Goal: Transaction & Acquisition: Register for event/course

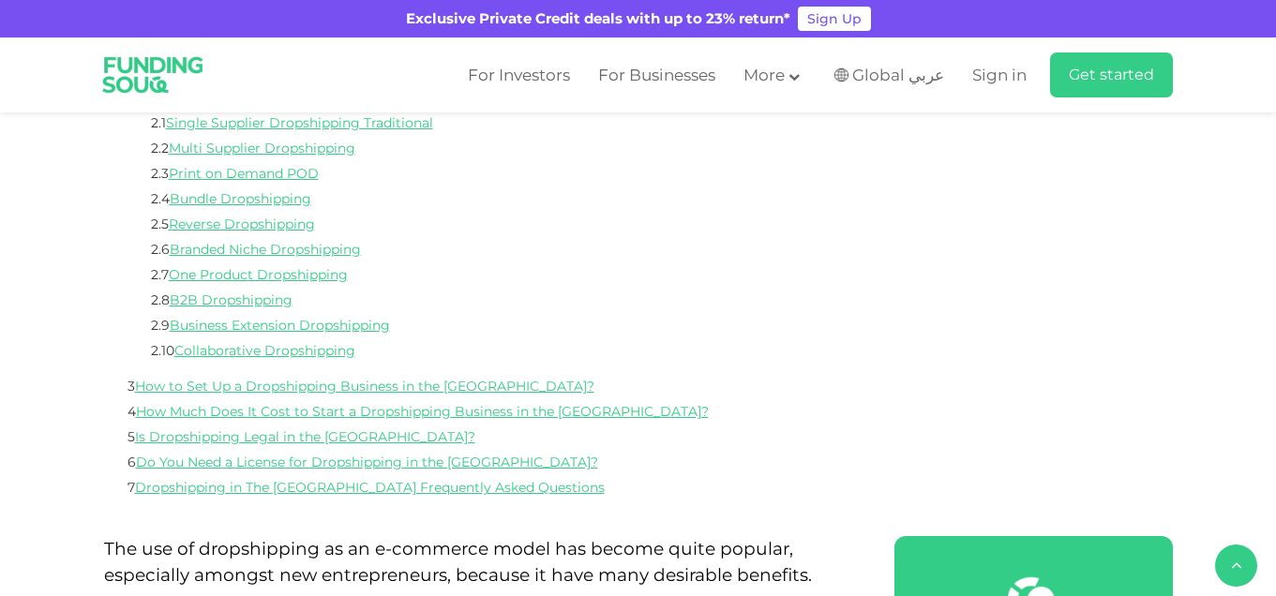
scroll to position [750, 0]
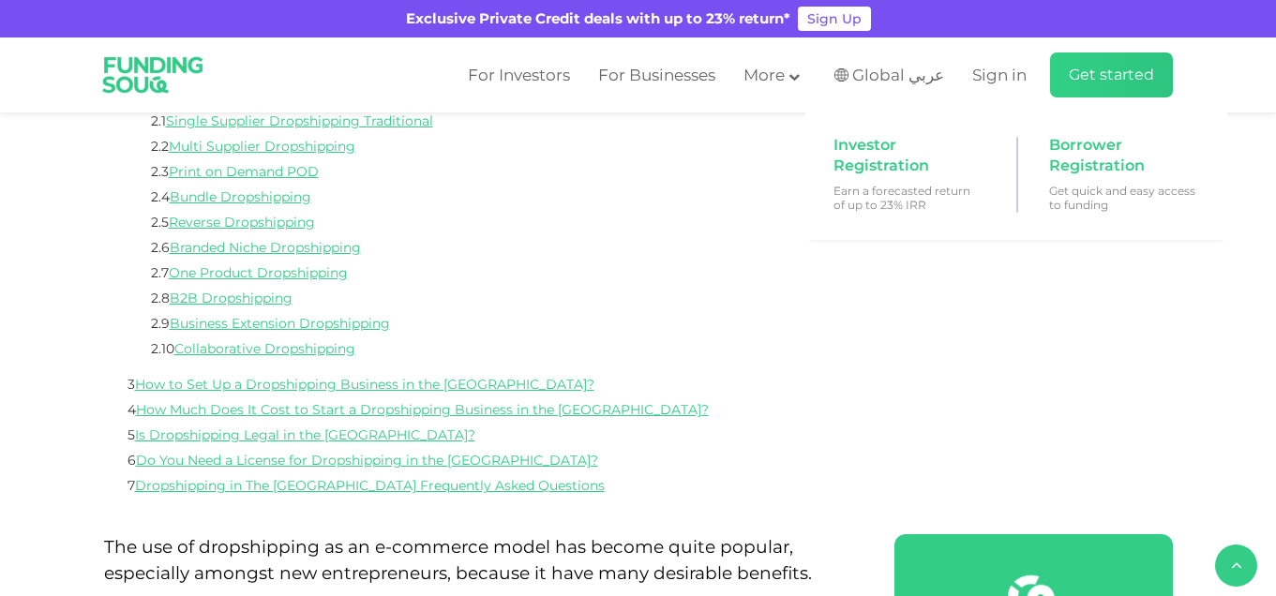
click at [1144, 69] on span "Get started" at bounding box center [1111, 75] width 85 height 18
click at [1141, 76] on span "Get started" at bounding box center [1111, 75] width 85 height 18
drag, startPoint x: 1103, startPoint y: 45, endPoint x: 1101, endPoint y: 66, distance: 20.7
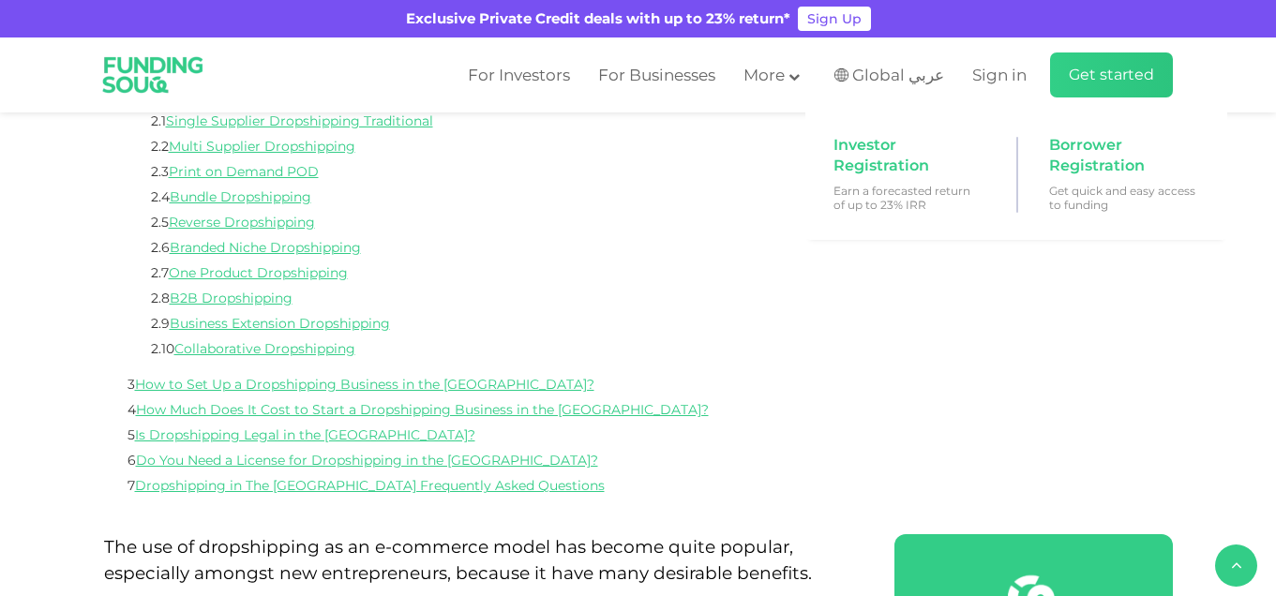
click at [1101, 66] on div "For Investors For Businesses More About Us Global عربي" at bounding box center [638, 74] width 1069 height 75
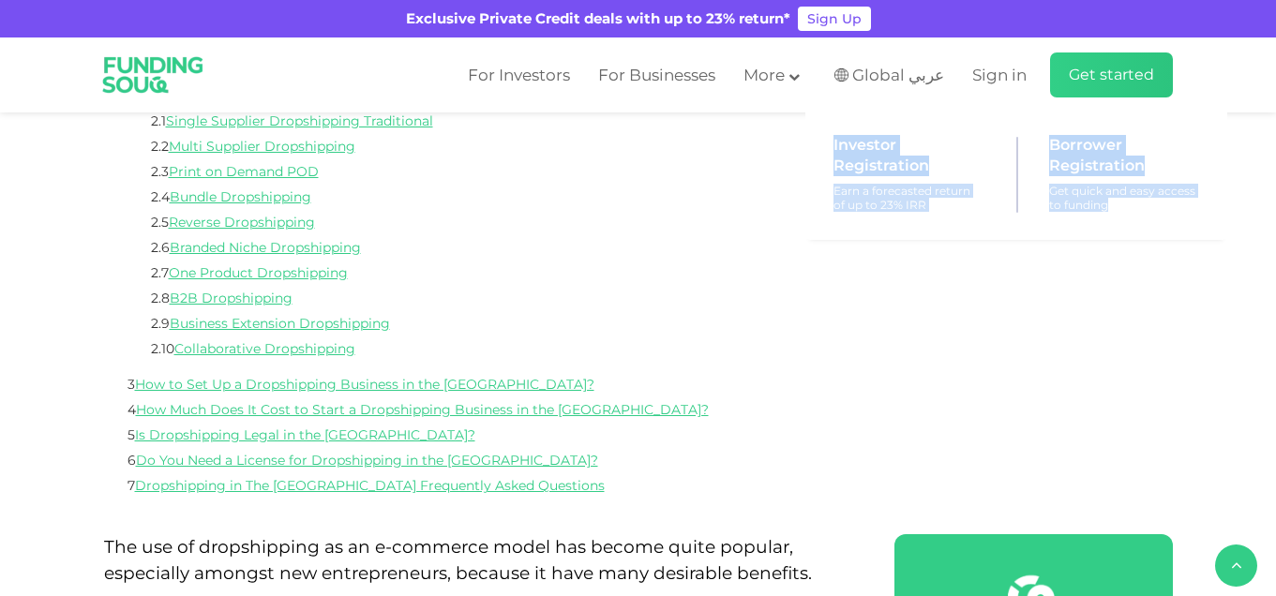
click at [1101, 67] on span "Get started" at bounding box center [1111, 75] width 85 height 18
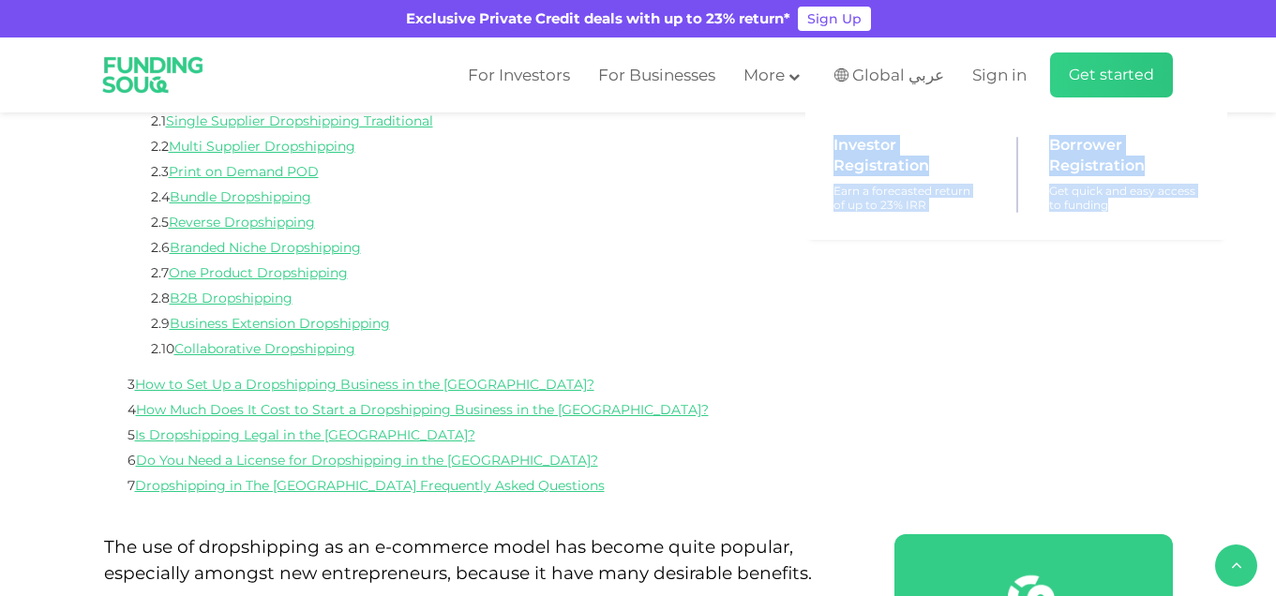
click at [1101, 67] on span "Get started" at bounding box center [1111, 75] width 85 height 18
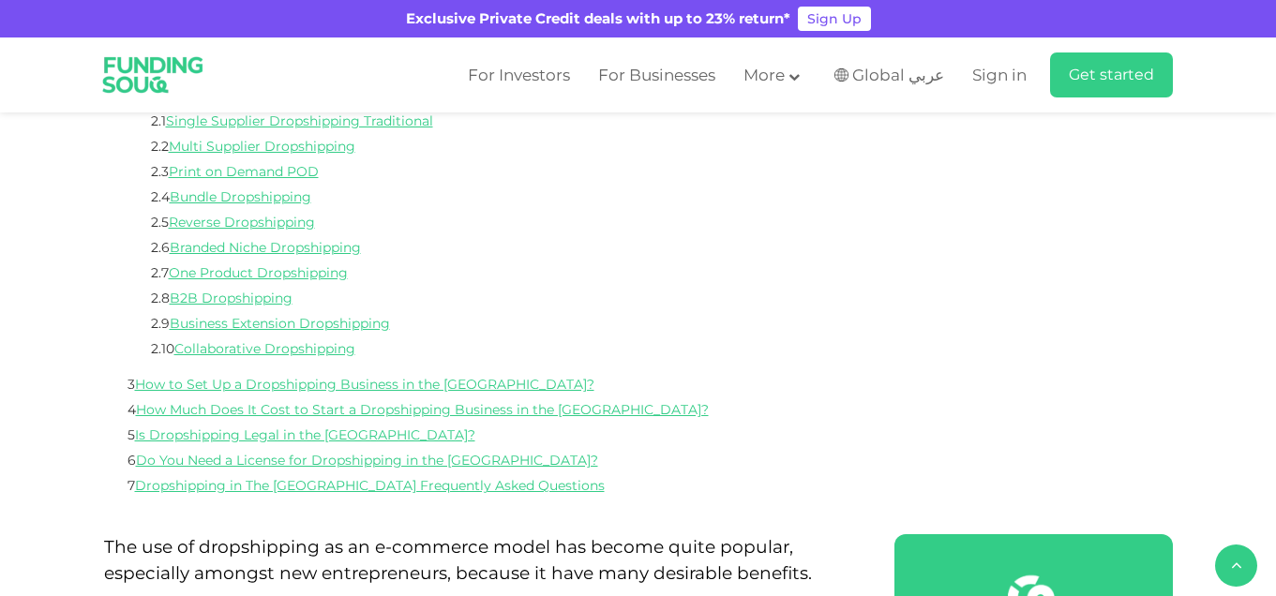
click at [1133, 47] on div "For Investors For Businesses More About Us Global عربي" at bounding box center [638, 74] width 1069 height 75
click at [1004, 76] on span "Sign in" at bounding box center [999, 75] width 54 height 19
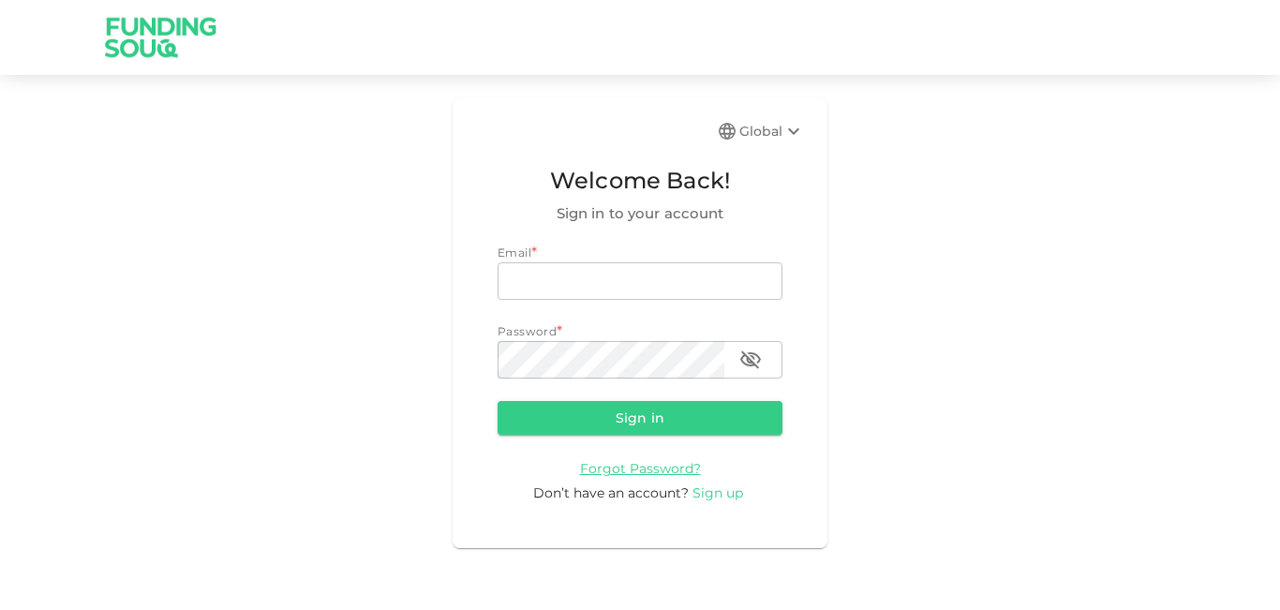
click at [727, 486] on span "Sign up" at bounding box center [718, 493] width 51 height 17
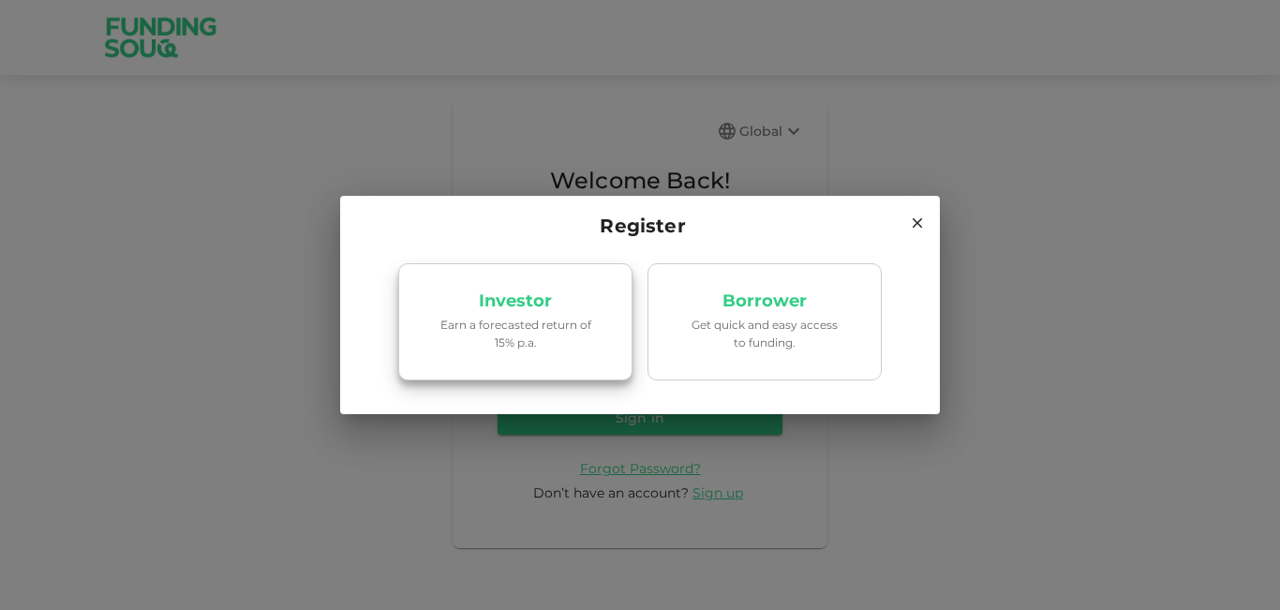
click at [571, 292] on link "Investor Earn a forecasted return of 15% p.a." at bounding box center [515, 322] width 234 height 118
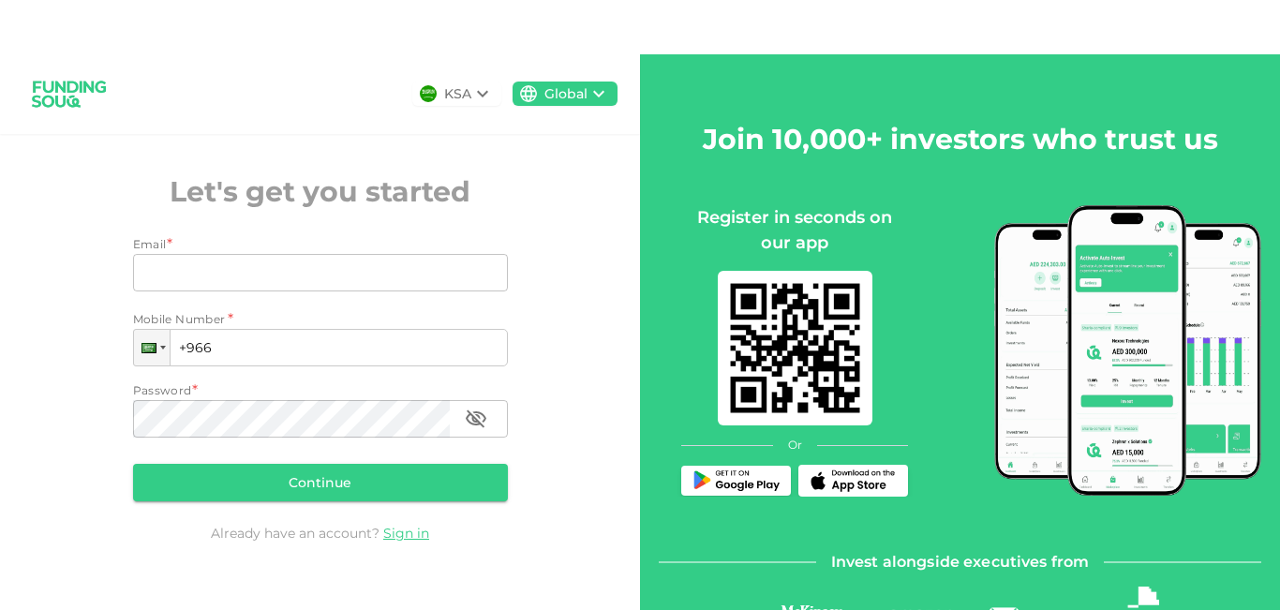
click at [153, 291] on input "Email" at bounding box center [310, 272] width 354 height 37
click at [160, 290] on input "Email" at bounding box center [310, 272] width 354 height 37
click at [157, 363] on div at bounding box center [152, 348] width 36 height 36
click at [151, 343] on div at bounding box center [149, 348] width 15 height 10
click at [272, 82] on div "KSA Global Let's get you started Email * Email Email Mobile Number * Phone +966…" at bounding box center [320, 326] width 640 height 545
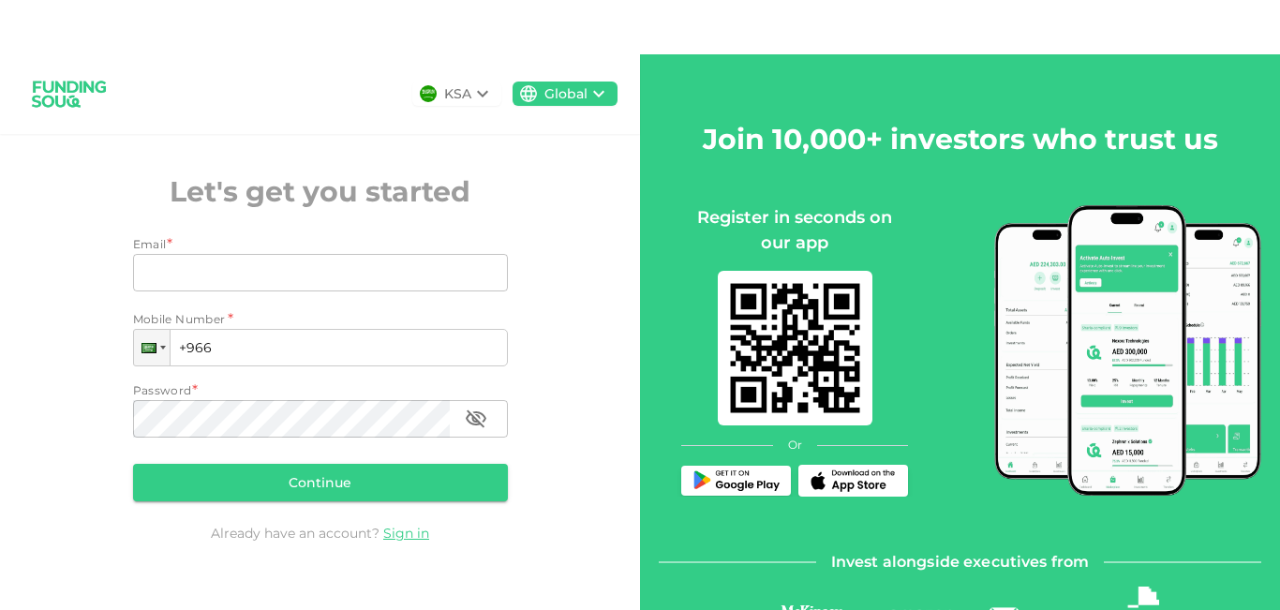
click at [522, 190] on div "KSA Global Let's get you started Email * Email Email Mobile Number * Phone +966…" at bounding box center [320, 326] width 640 height 545
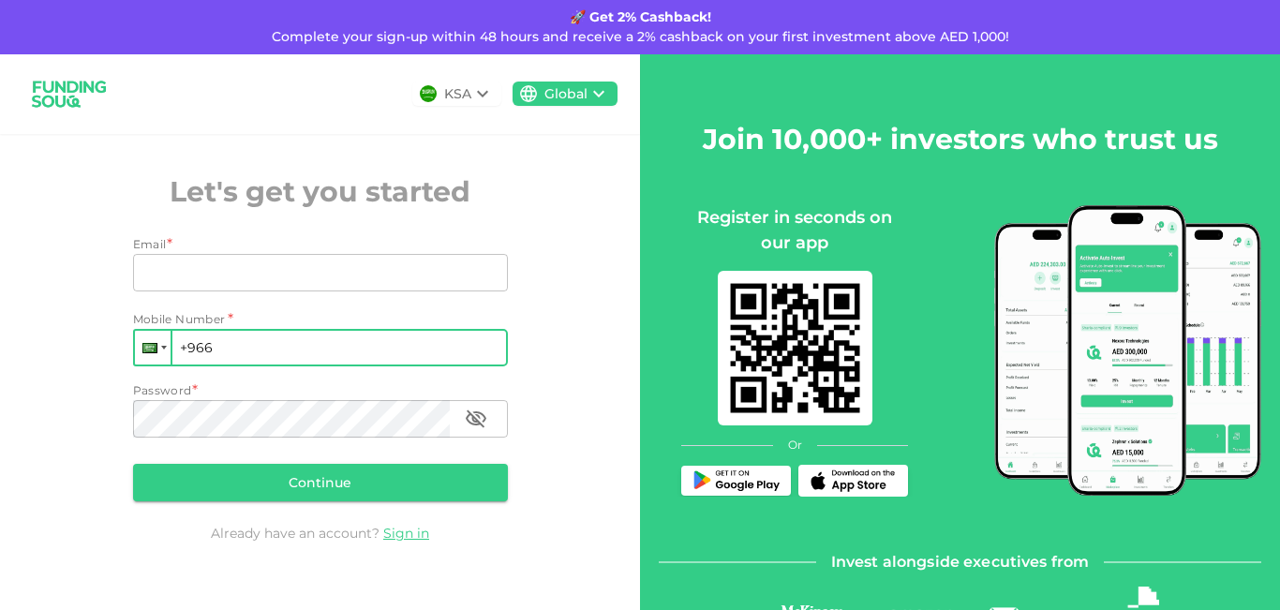
click at [146, 348] on div at bounding box center [149, 348] width 15 height 10
click at [157, 342] on div at bounding box center [153, 348] width 36 height 34
click at [206, 341] on input "+966" at bounding box center [320, 347] width 375 height 37
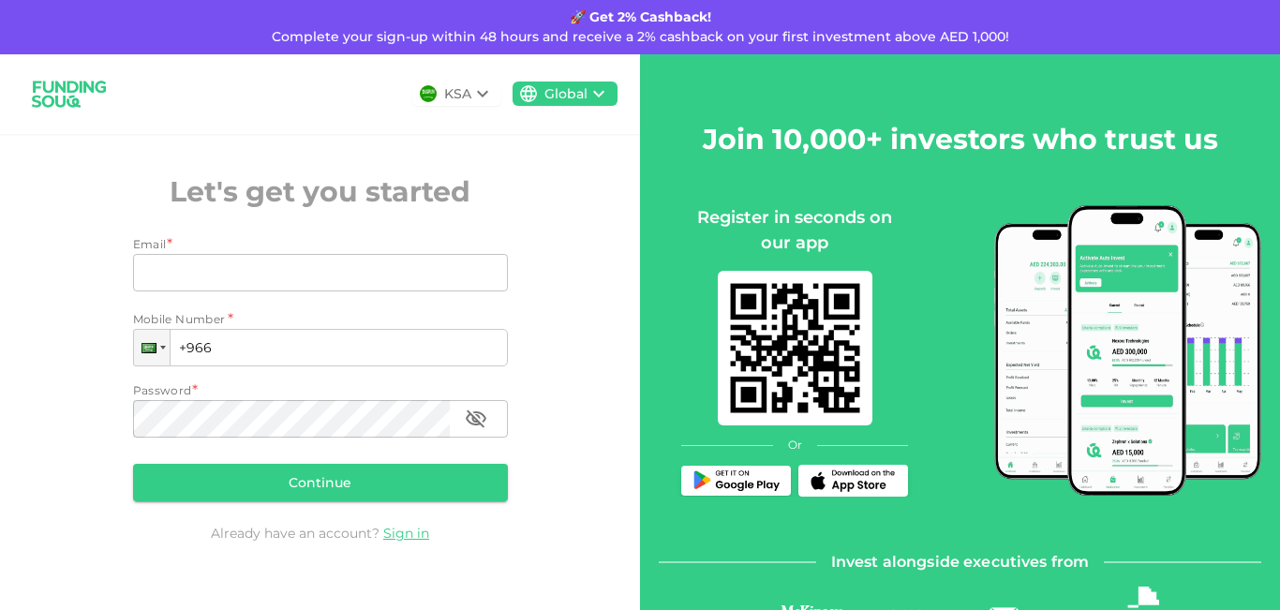
click at [184, 292] on div "Email Email" at bounding box center [320, 274] width 375 height 41
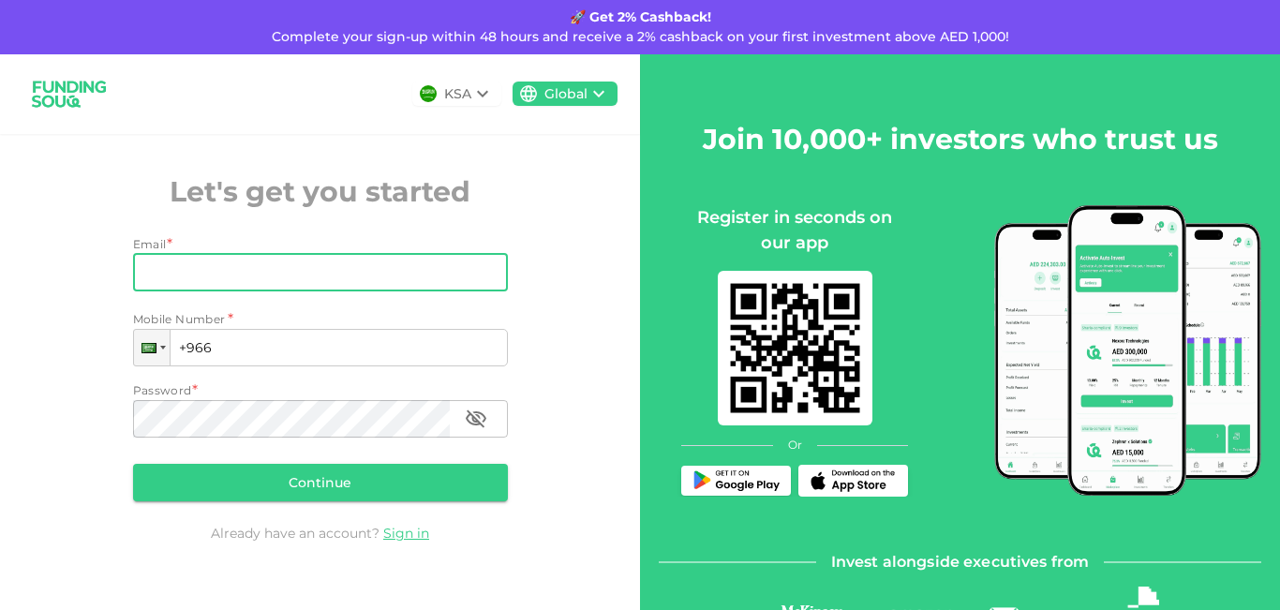
click at [191, 269] on input "Email" at bounding box center [310, 272] width 354 height 37
type input "sualeh920@gmail"
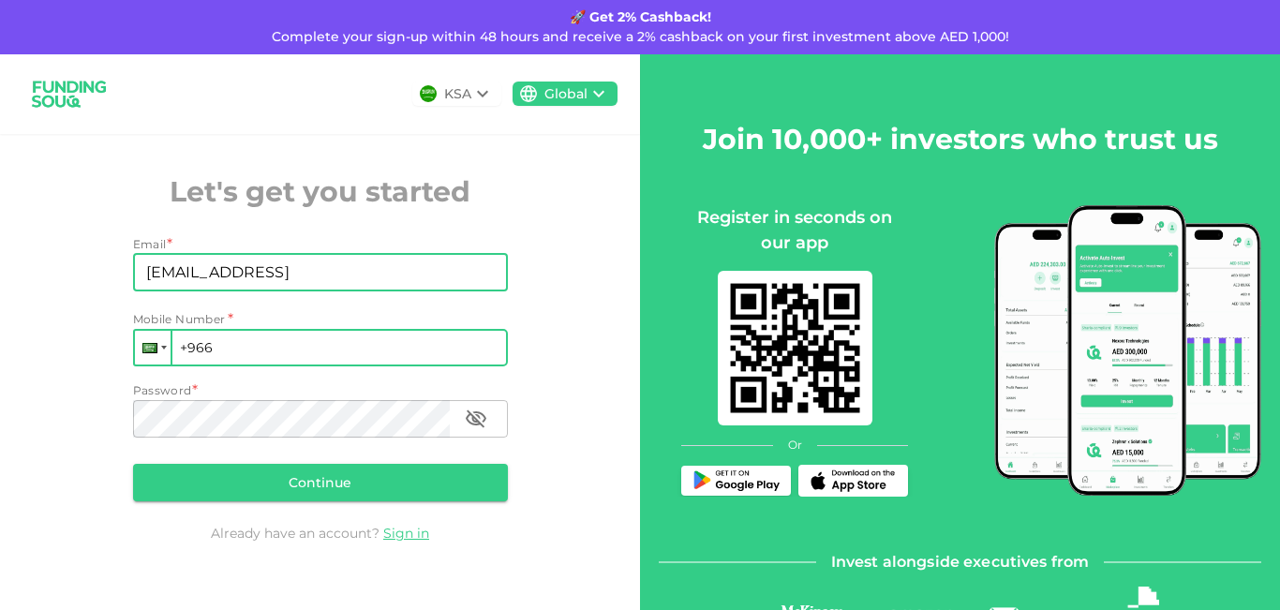
click at [142, 347] on div at bounding box center [149, 348] width 15 height 10
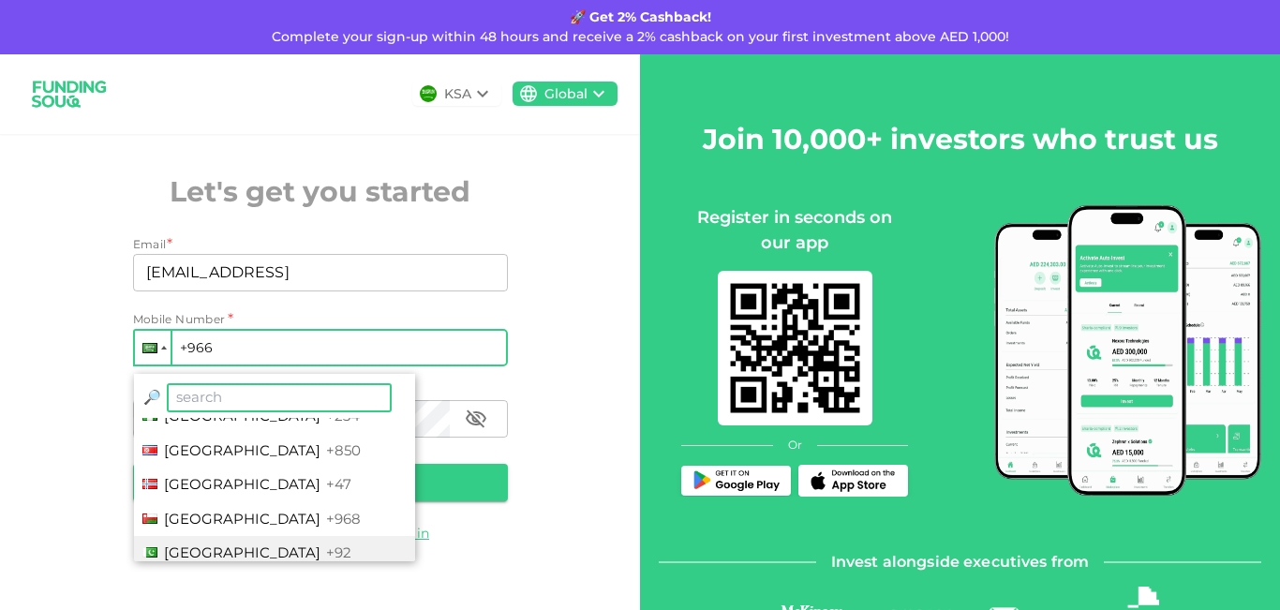
scroll to position [4841, 0]
click at [312, 556] on li "Pakistan +92" at bounding box center [274, 551] width 281 height 35
type input "+92"
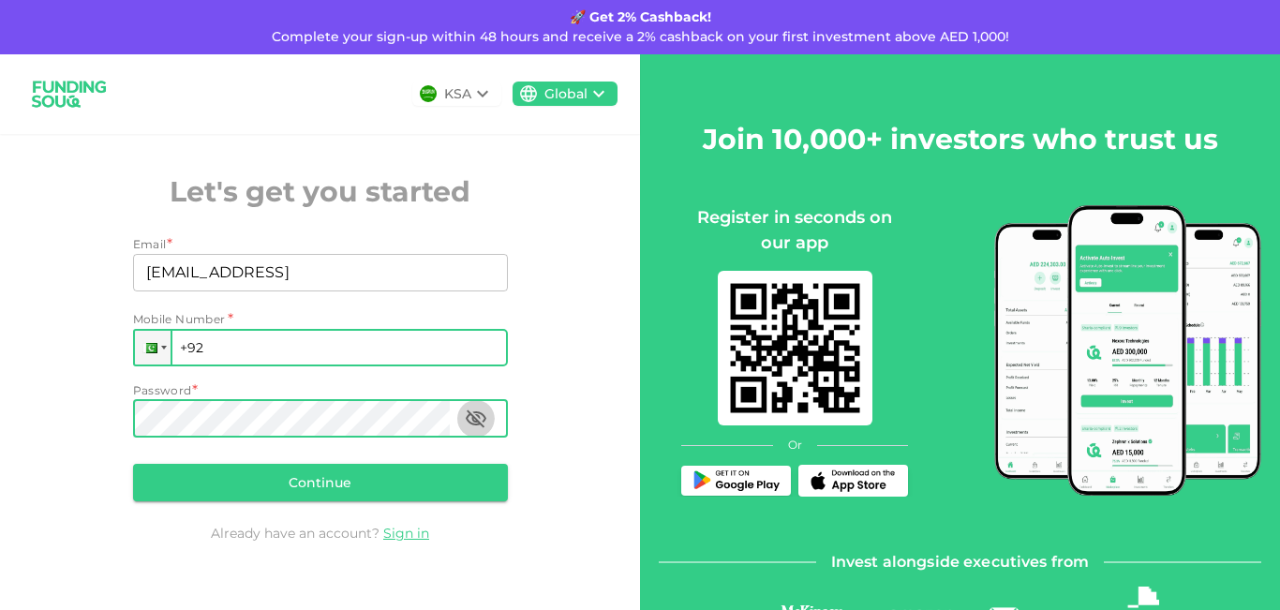
click at [478, 413] on icon "button" at bounding box center [476, 419] width 21 height 18
click at [319, 485] on button "Continue" at bounding box center [320, 482] width 375 height 37
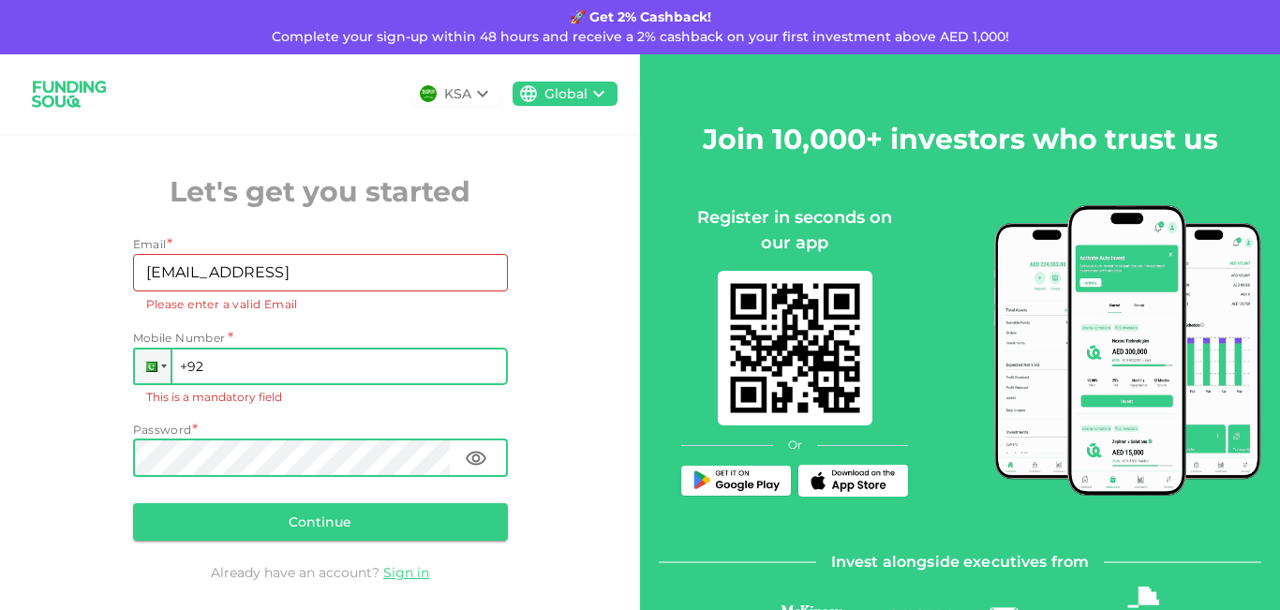
click at [328, 378] on input "+92" at bounding box center [320, 366] width 375 height 37
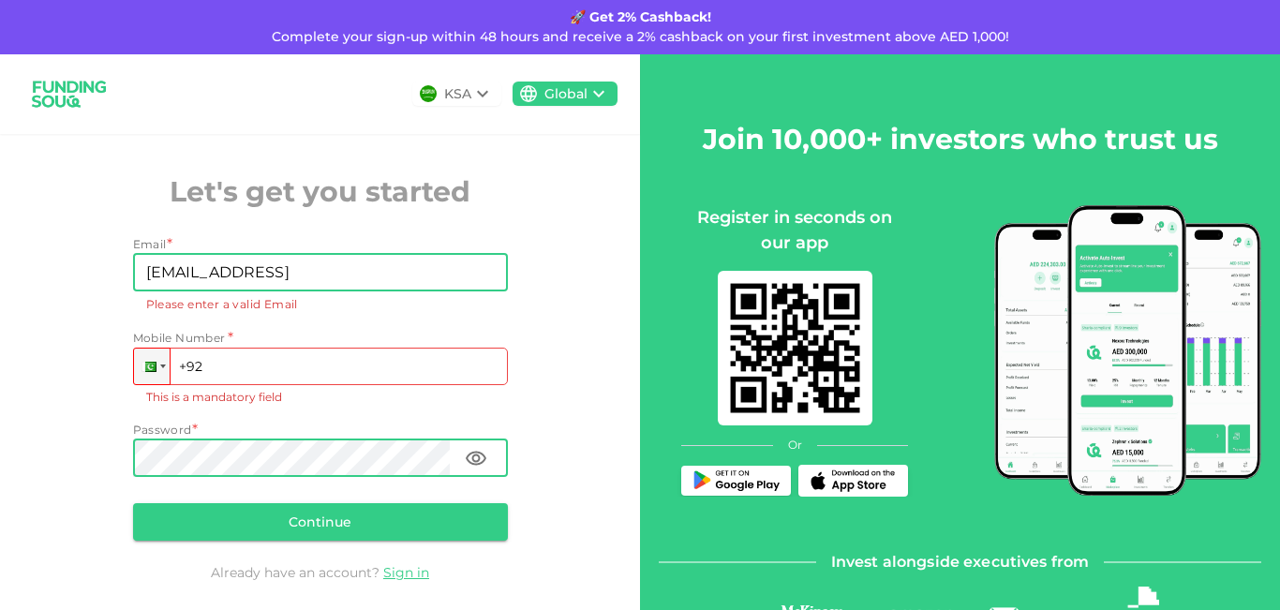
click at [358, 278] on input "sualeh920@gmail" at bounding box center [310, 272] width 354 height 37
type input "sualeh920@gmail.com"
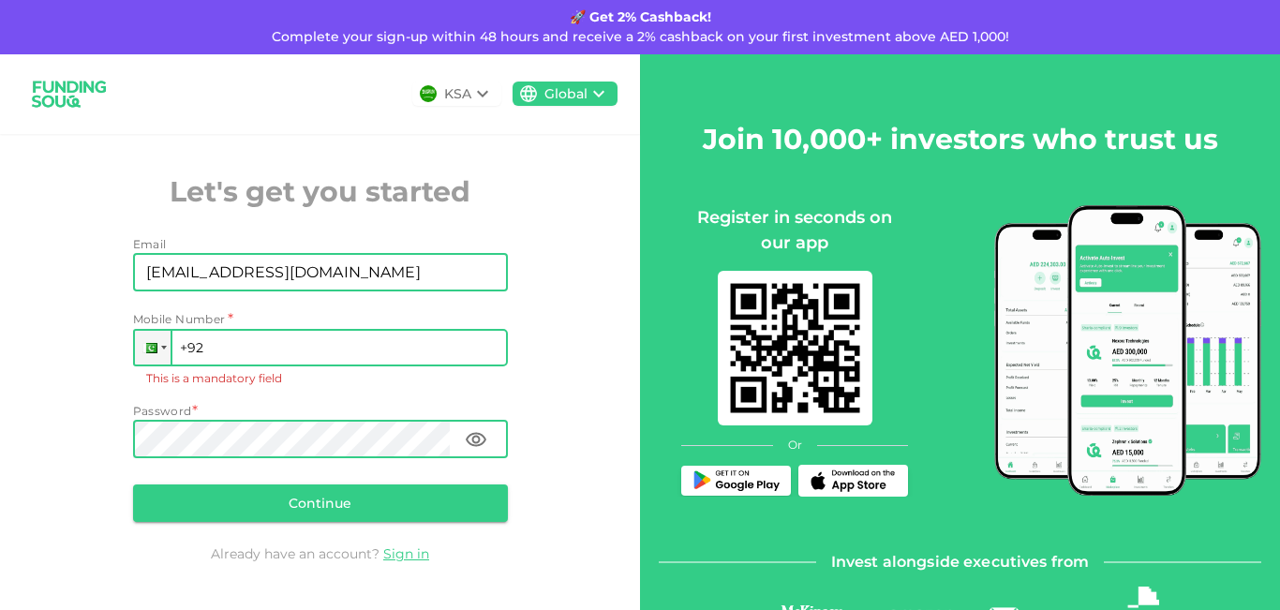
click at [296, 344] on input "+92" at bounding box center [320, 347] width 375 height 37
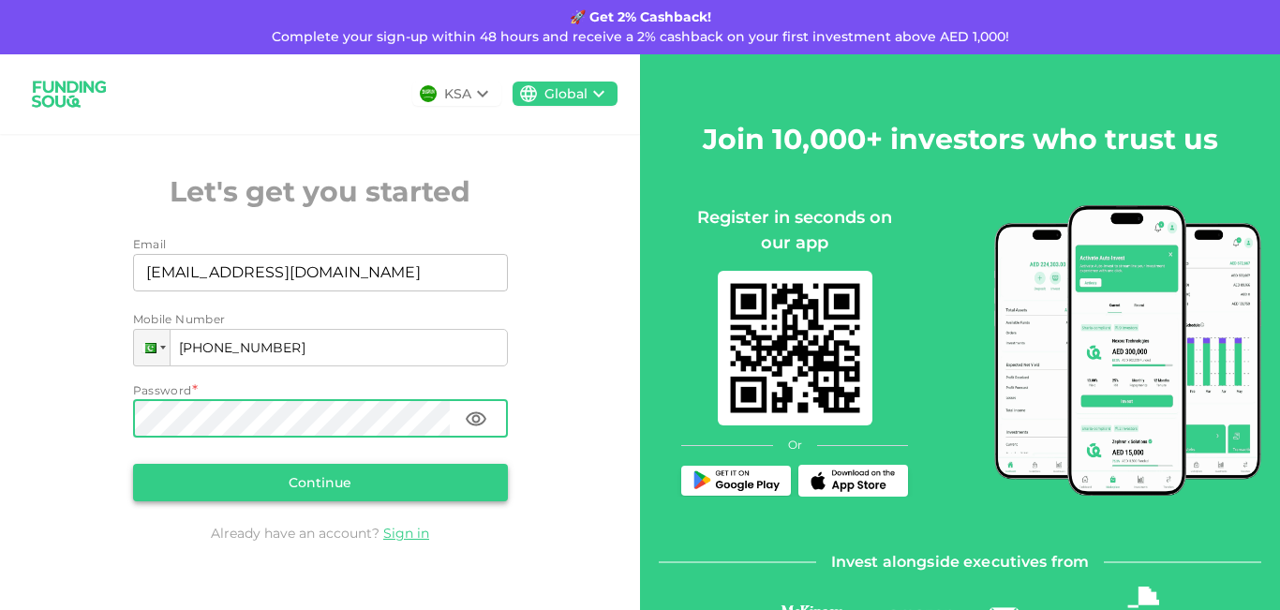
type input "+92 308-8869199"
click at [292, 470] on button "Continue" at bounding box center [320, 482] width 375 height 37
click at [167, 479] on button "Continue" at bounding box center [320, 482] width 375 height 37
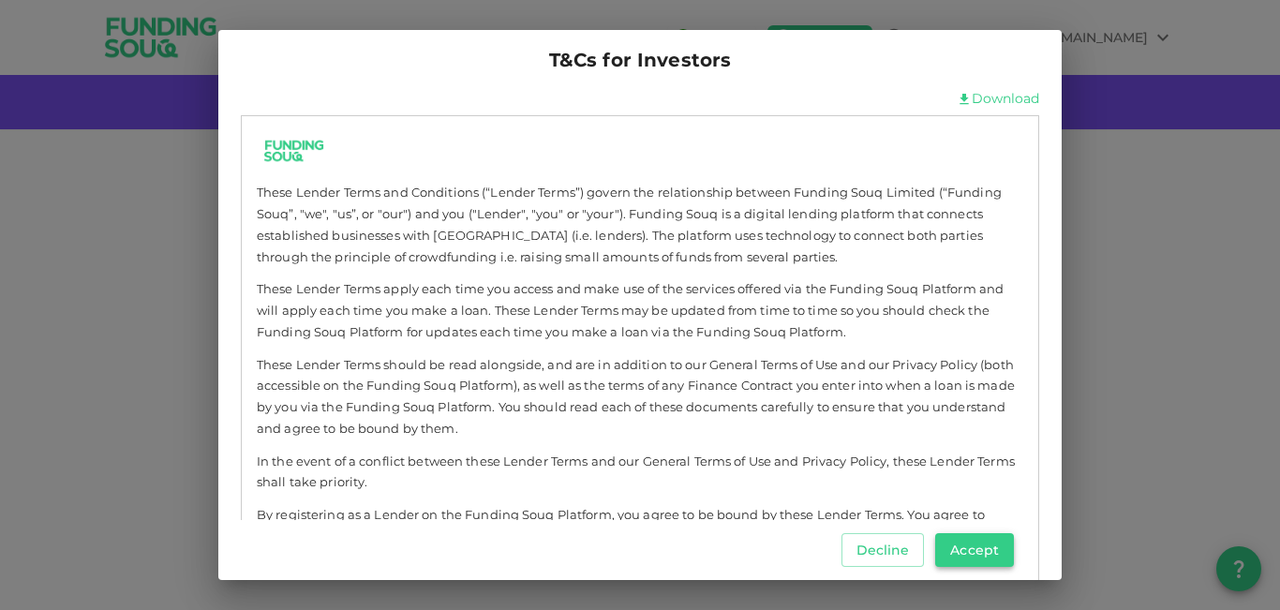
click at [966, 554] on button "Accept" at bounding box center [974, 550] width 79 height 34
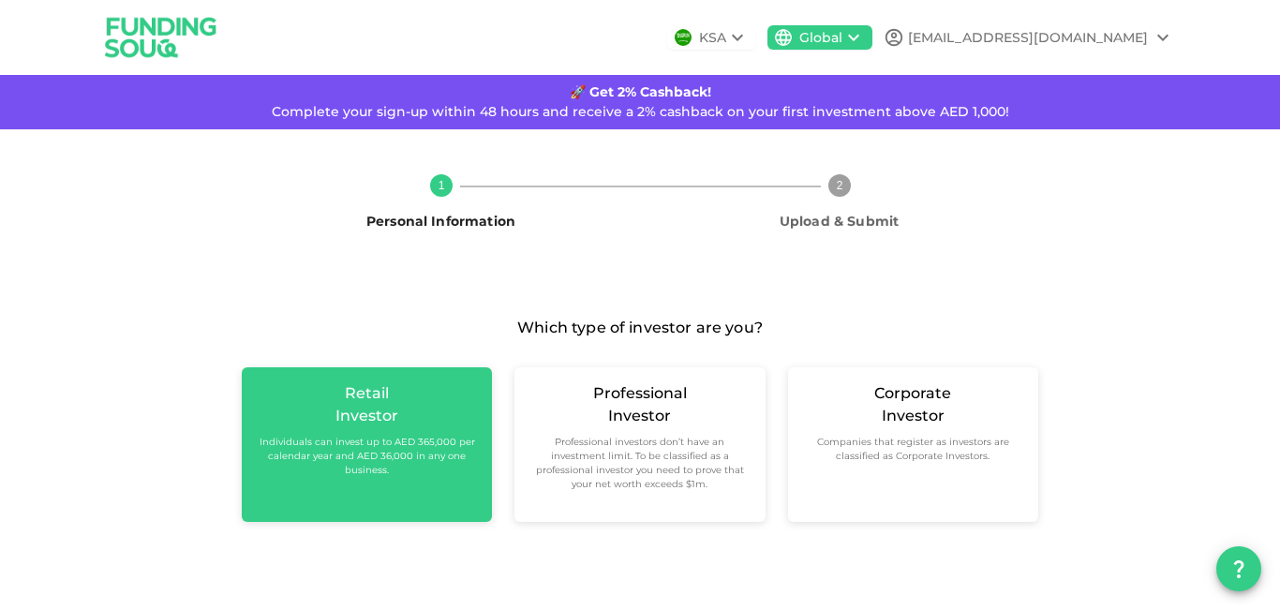
click at [349, 458] on small "Individuals can invest up to AED 365,000 per calendar year and AED 36,000 in an…" at bounding box center [367, 456] width 220 height 42
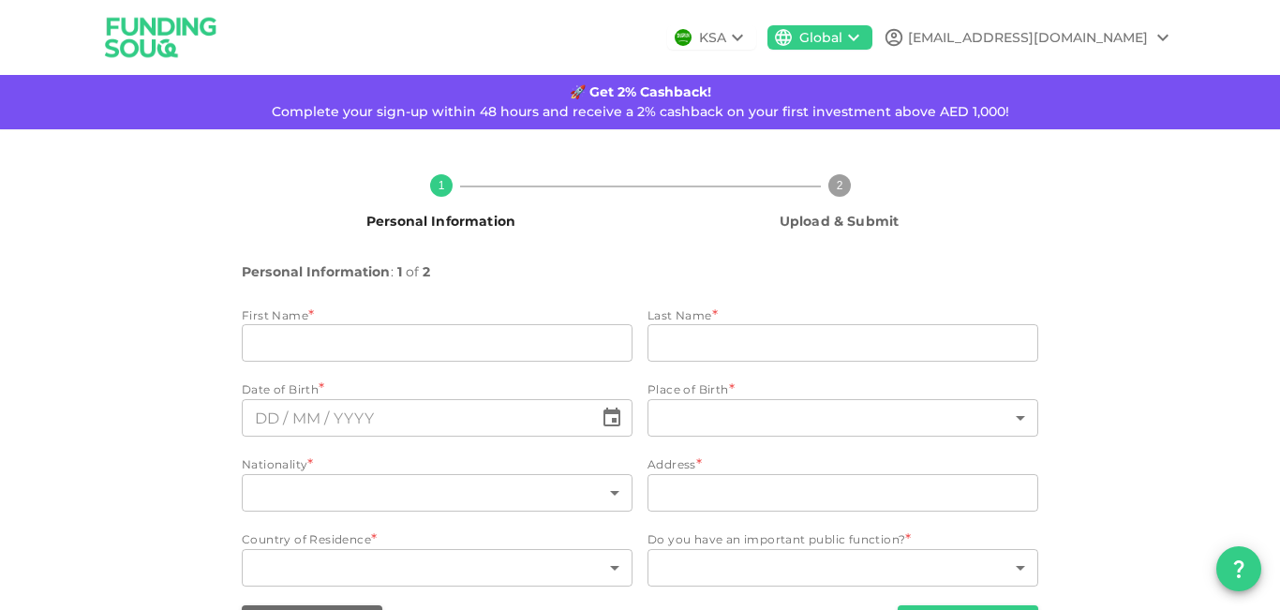
click at [1265, 554] on div "1 Personal Information 2 Upload & Submit Personal Information : 1 of 2 First Na…" at bounding box center [640, 399] width 1280 height 540
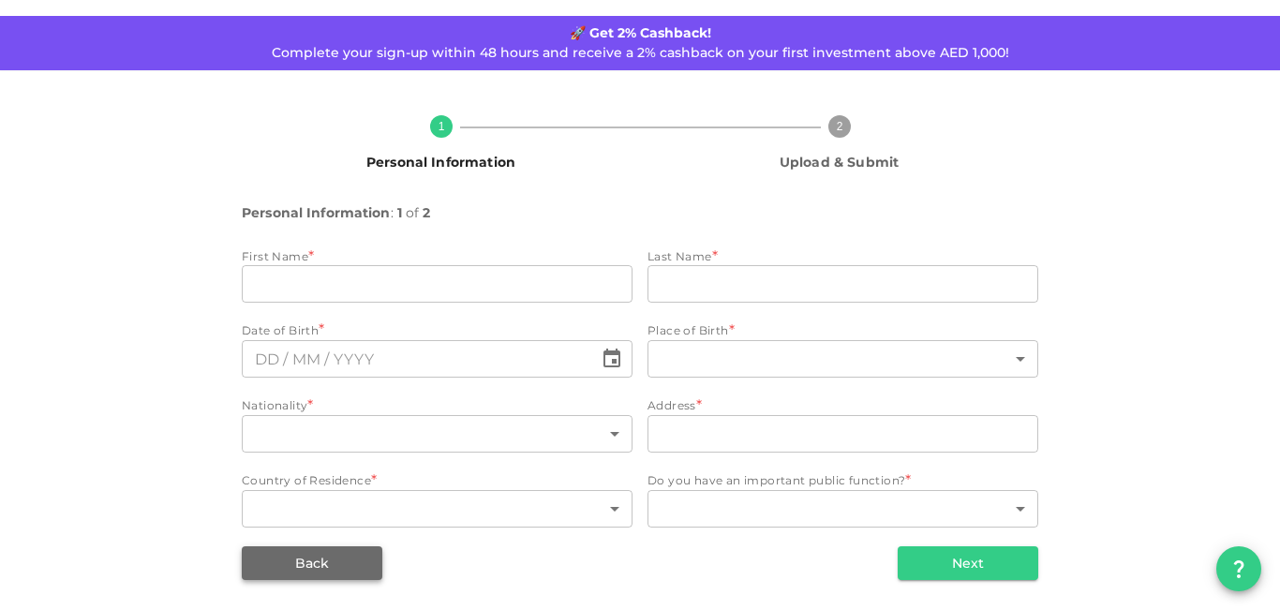
click at [333, 561] on button "Back" at bounding box center [312, 563] width 141 height 34
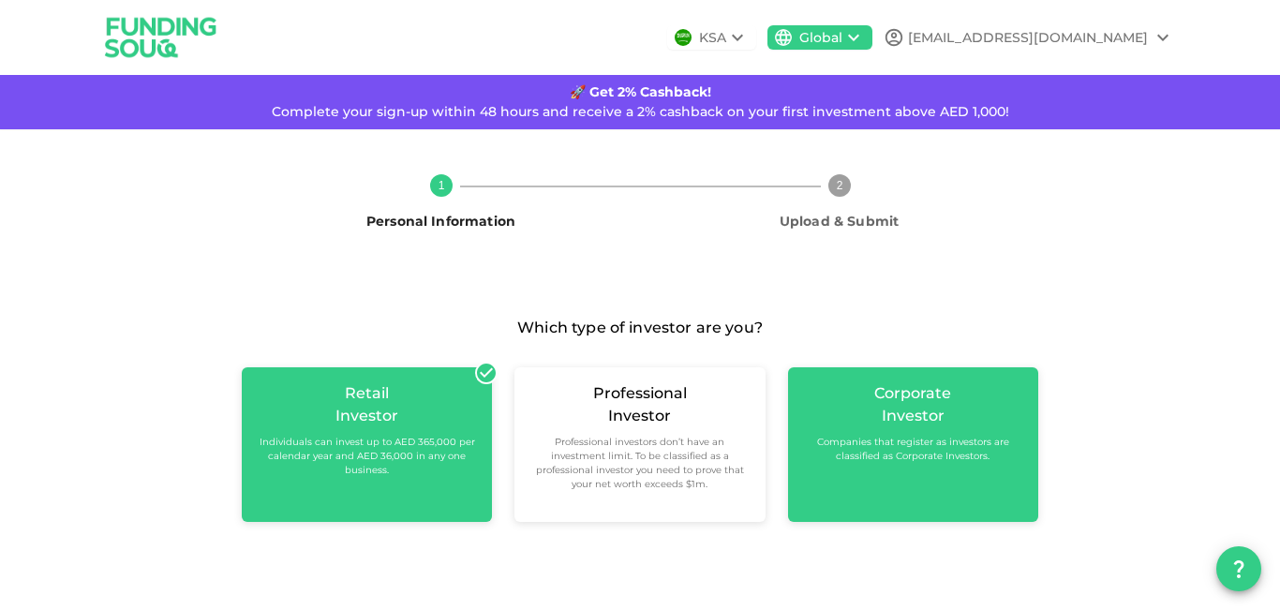
click at [974, 423] on div "Corporate Investor Companies that register as investors are classified as Corpo…" at bounding box center [913, 422] width 220 height 81
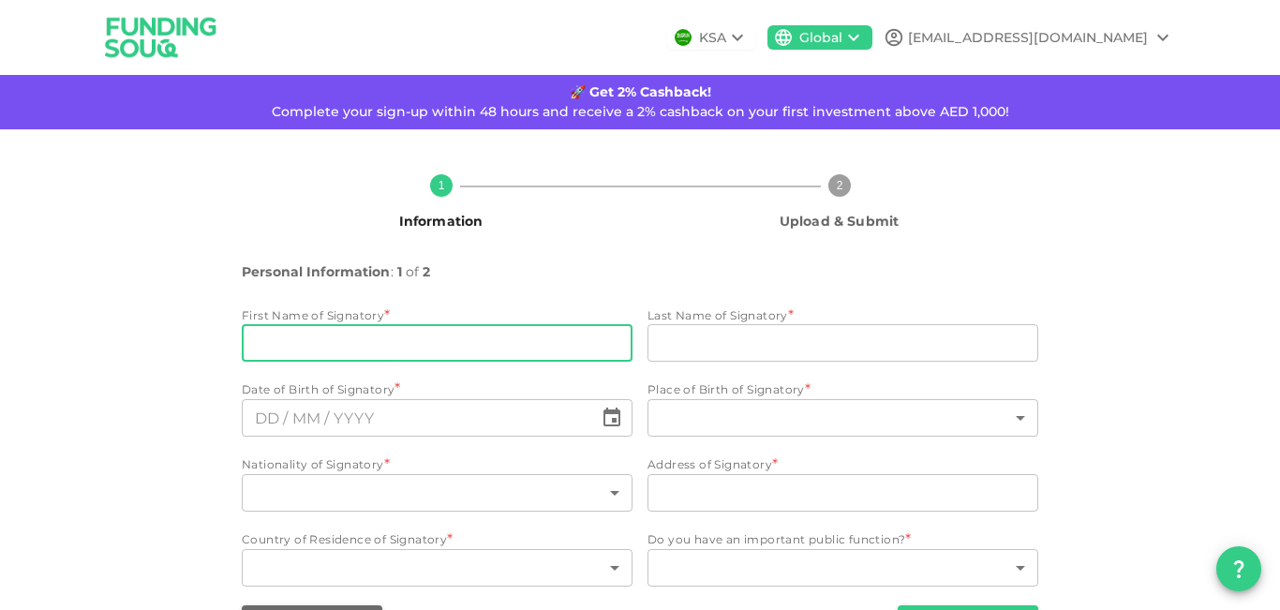
click at [250, 353] on input "firstNameSignatory" at bounding box center [437, 342] width 391 height 37
